Goal: Transaction & Acquisition: Purchase product/service

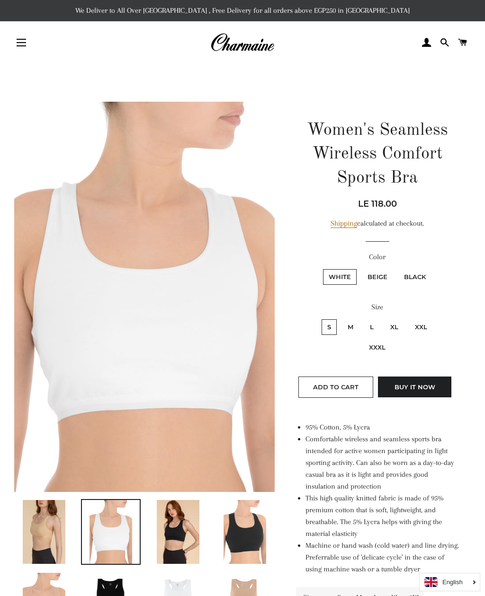
click at [258, 52] on img at bounding box center [242, 42] width 64 height 21
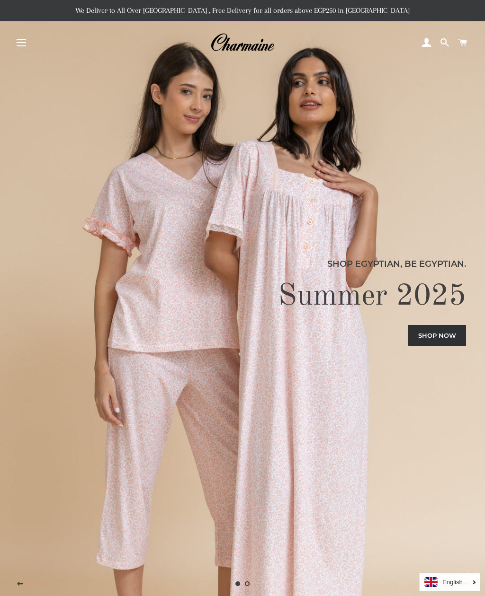
click at [20, 49] on button "Site navigation" at bounding box center [21, 43] width 24 height 24
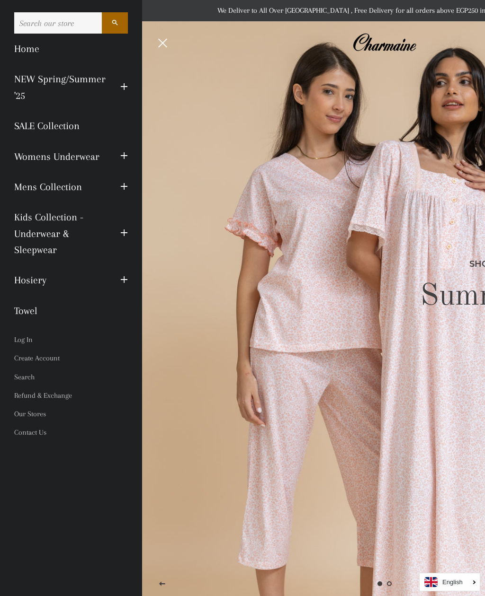
click at [125, 157] on span "button" at bounding box center [124, 156] width 8 height 12
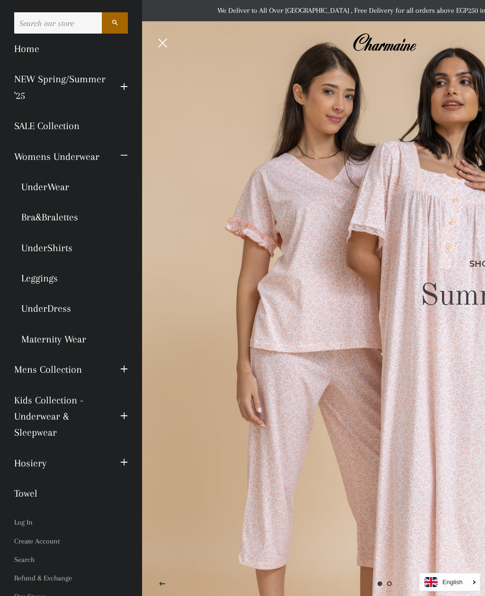
click at [72, 228] on link "Bra&Bralettes" at bounding box center [71, 217] width 128 height 30
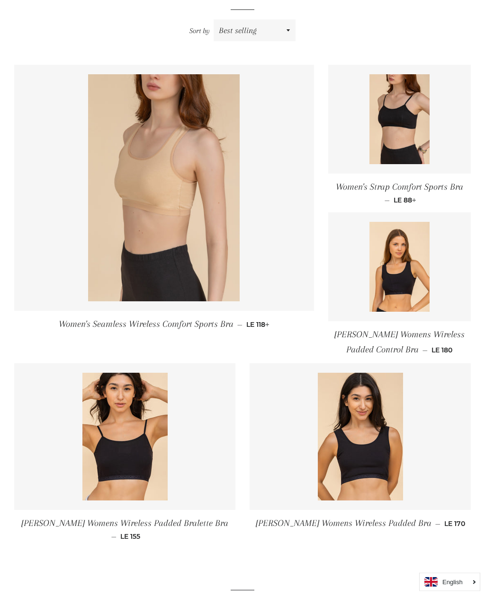
scroll to position [122, 0]
click at [398, 111] on img at bounding box center [399, 119] width 60 height 90
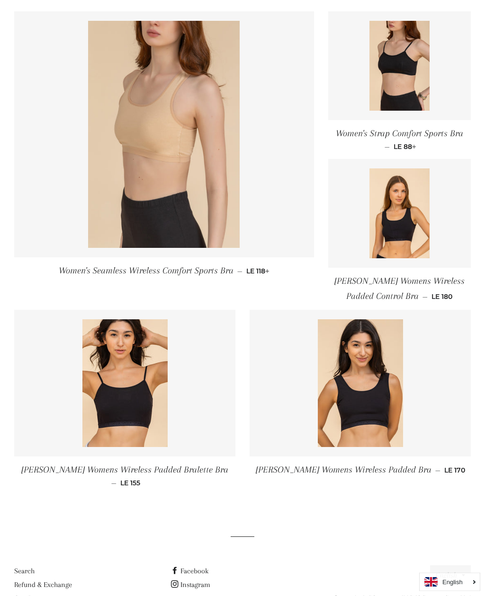
scroll to position [175, 0]
click at [200, 377] on link at bounding box center [124, 383] width 221 height 147
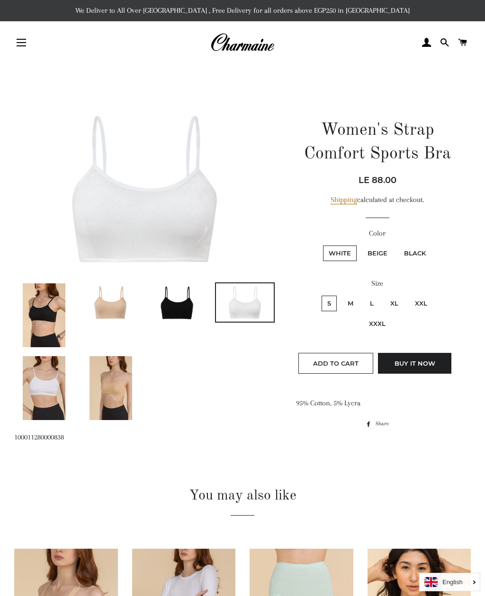
click at [398, 198] on div "Shipping calculated at checkout." at bounding box center [377, 200] width 163 height 12
click at [391, 202] on div "Shipping calculated at checkout." at bounding box center [377, 200] width 163 height 12
click at [382, 203] on div "Shipping calculated at checkout." at bounding box center [377, 200] width 163 height 12
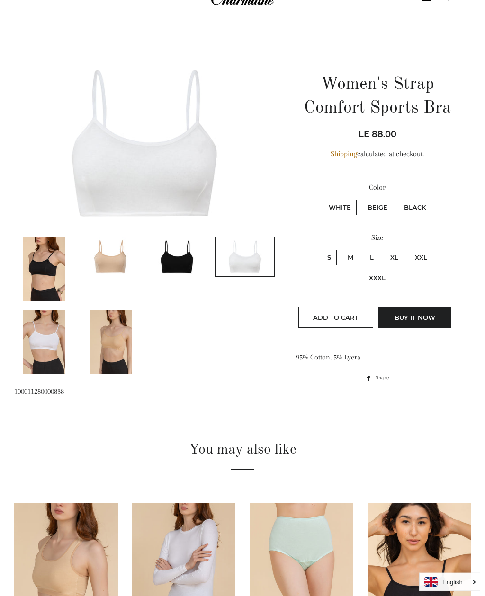
scroll to position [40, 0]
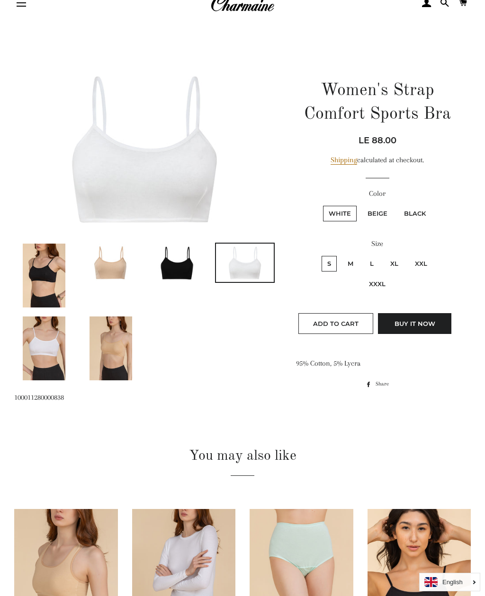
click at [380, 217] on label "Beige" at bounding box center [377, 214] width 31 height 16
click at [361, 205] on input "Beige" at bounding box center [360, 204] width 0 height 0
radio input "true"
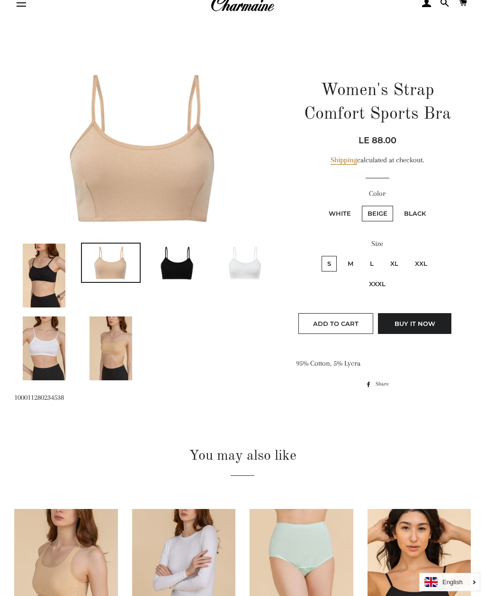
click at [423, 257] on label "XXL" at bounding box center [421, 264] width 24 height 16
click at [408, 255] on input "XXL" at bounding box center [407, 255] width 0 height 0
radio input "true"
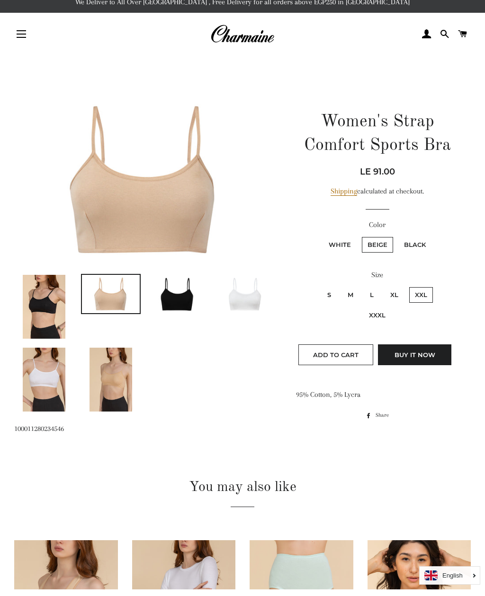
scroll to position [9, 0]
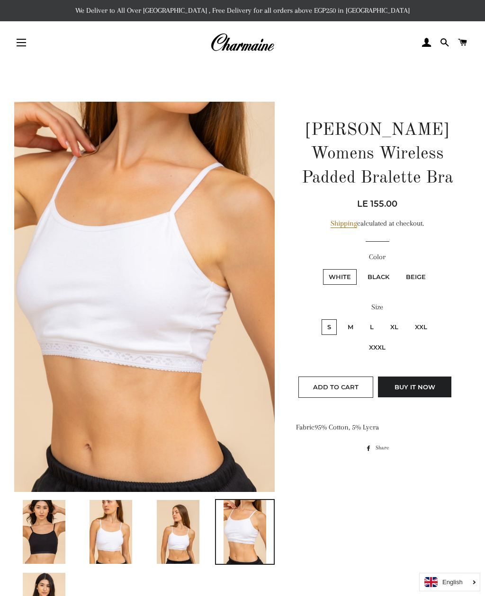
click at [413, 278] on label "Beige" at bounding box center [415, 277] width 31 height 16
click at [399, 268] on input "Beige" at bounding box center [398, 268] width 0 height 0
radio input "true"
click at [397, 326] on label "XL" at bounding box center [393, 327] width 19 height 16
click at [383, 318] on input "XL" at bounding box center [383, 318] width 0 height 0
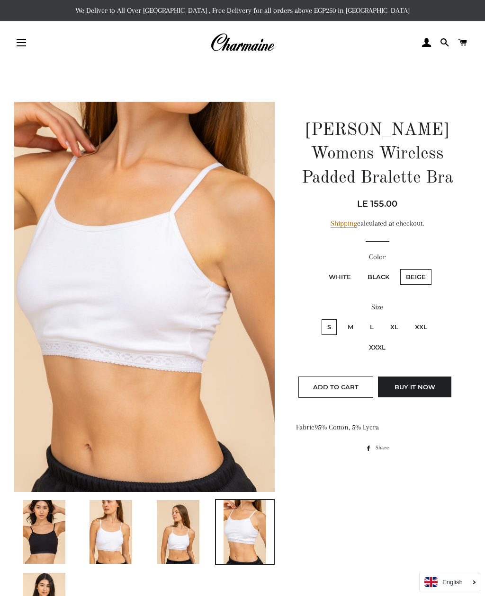
radio input "true"
click at [419, 326] on label "XXL" at bounding box center [421, 327] width 24 height 16
click at [408, 318] on input "XXL" at bounding box center [407, 318] width 0 height 0
radio input "true"
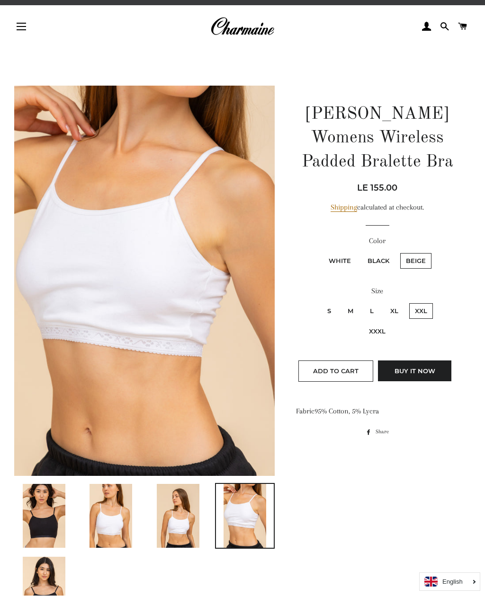
scroll to position [17, 0]
